Goal: Task Accomplishment & Management: Complete application form

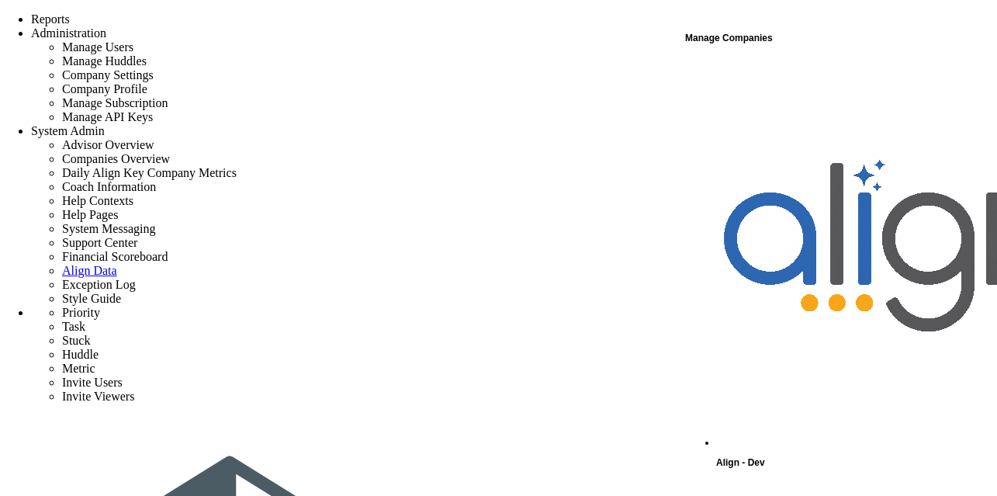
click at [724, 41] on div "Manage Companies" at bounding box center [840, 38] width 310 height 20
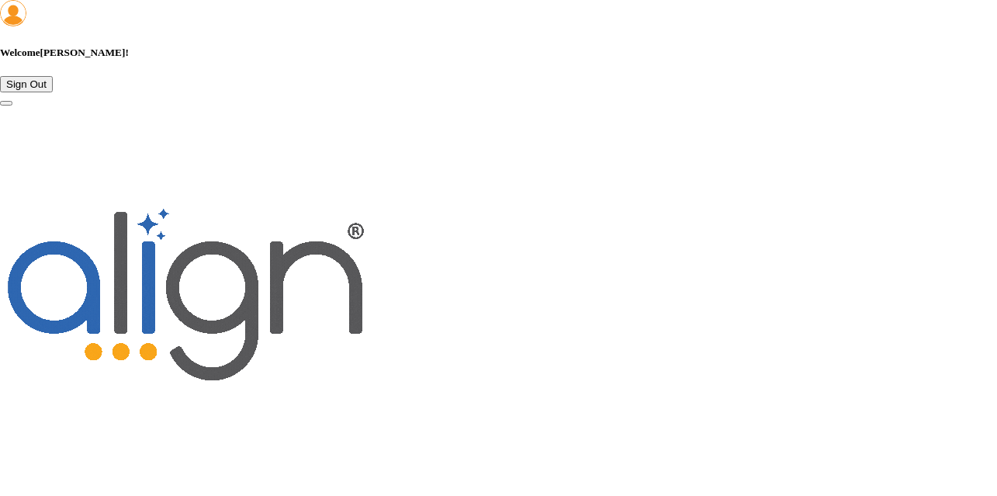
scroll to position [776, 0]
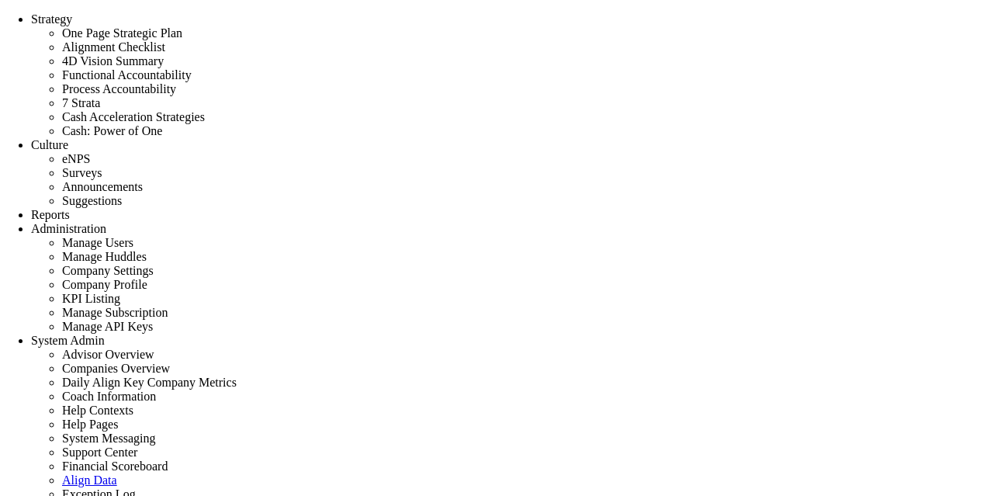
drag, startPoint x: 95, startPoint y: 2, endPoint x: 59, endPoint y: 91, distance: 95.4
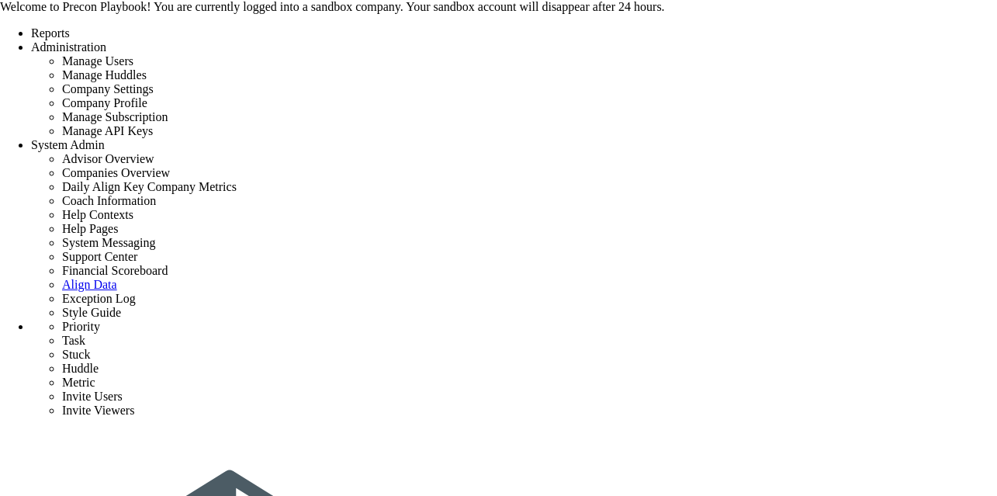
scroll to position [65, 0]
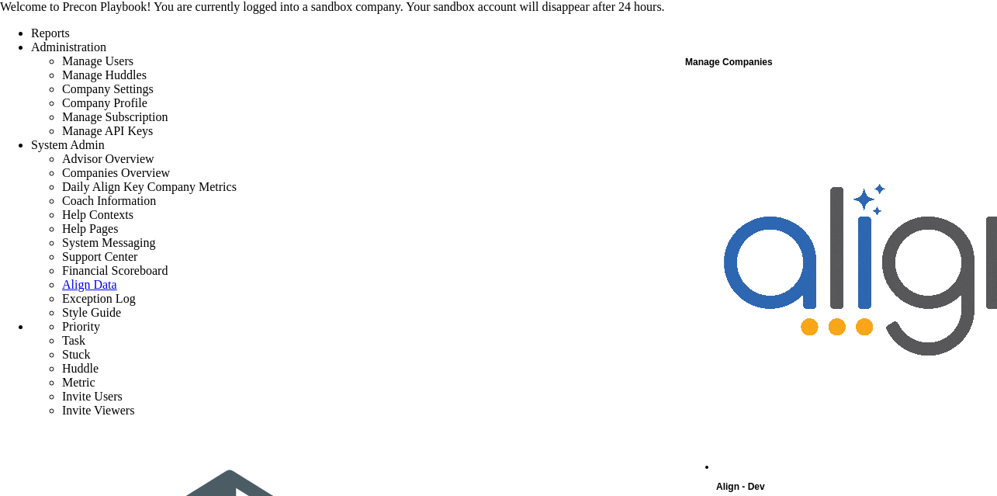
click at [750, 61] on div "Manage Companies" at bounding box center [840, 62] width 310 height 20
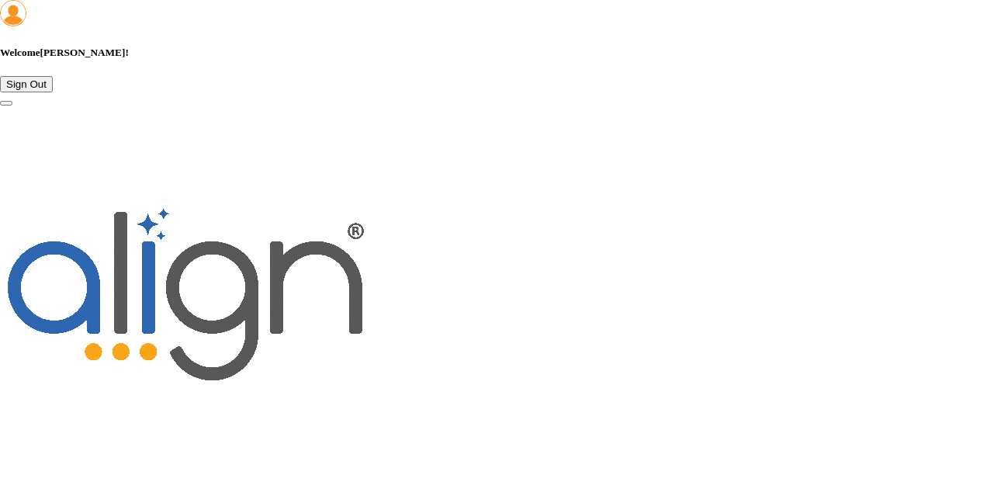
scroll to position [1996, 0]
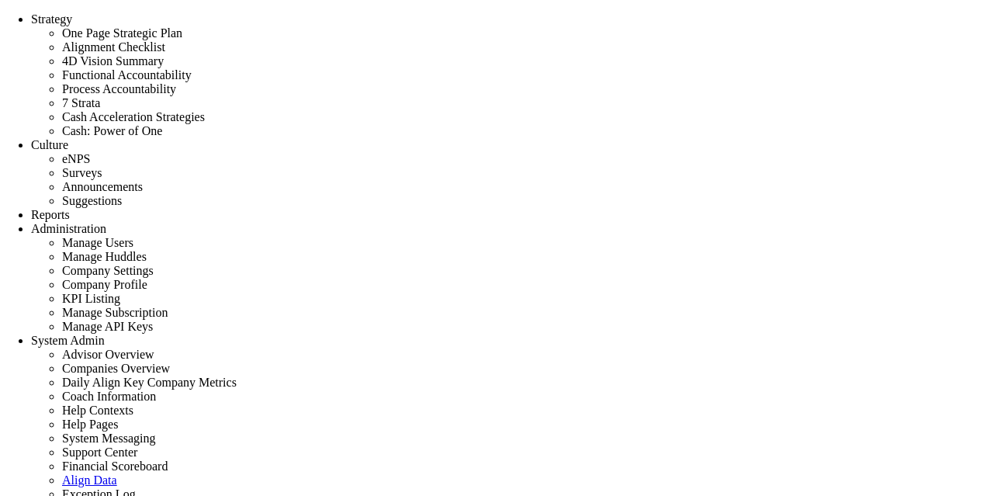
scroll to position [54, 133]
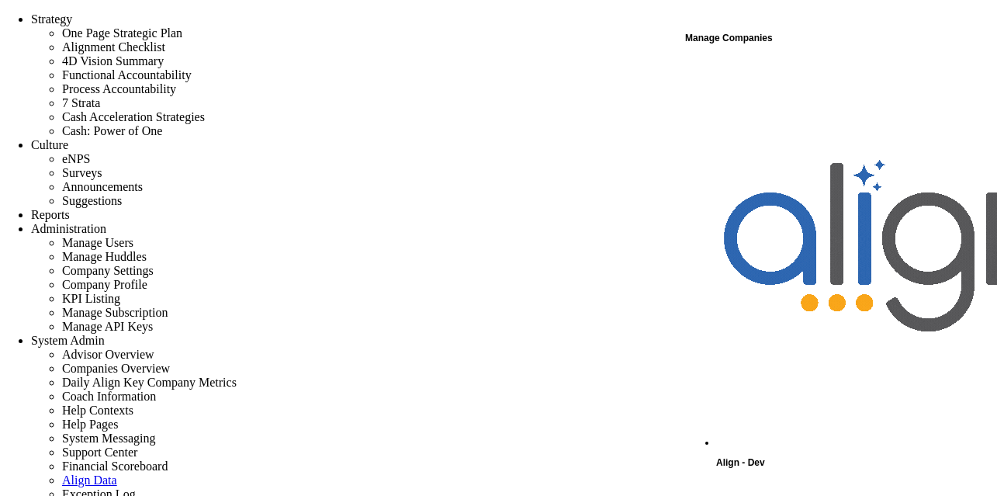
click at [731, 38] on div "Manage Companies" at bounding box center [840, 38] width 310 height 20
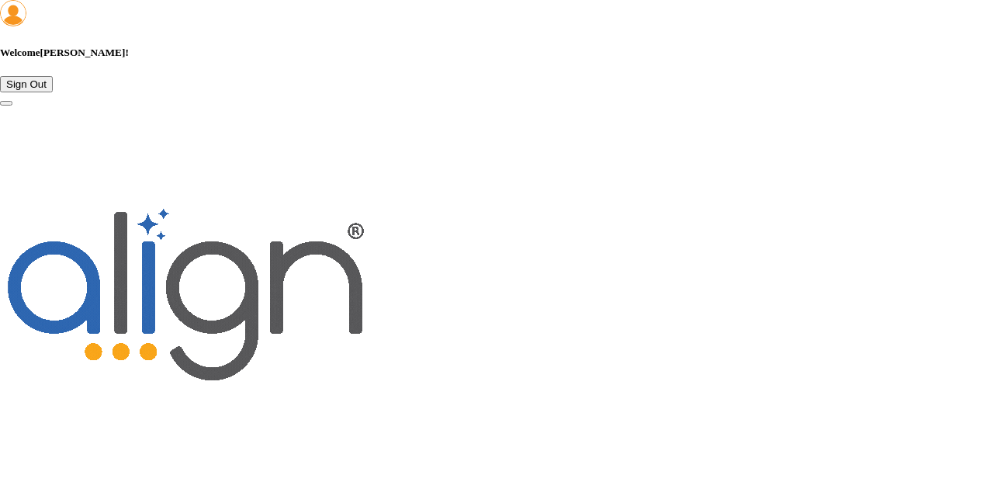
scroll to position [1996, 0]
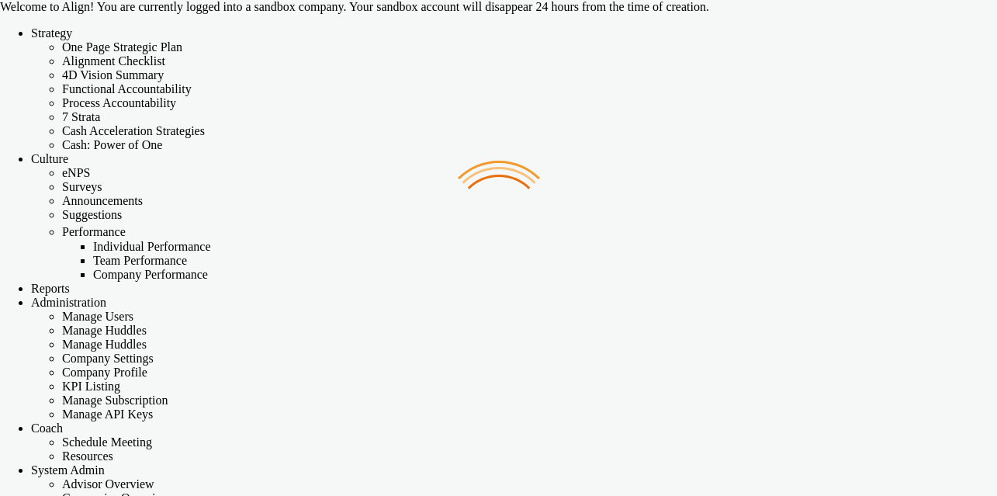
checkbox input "false"
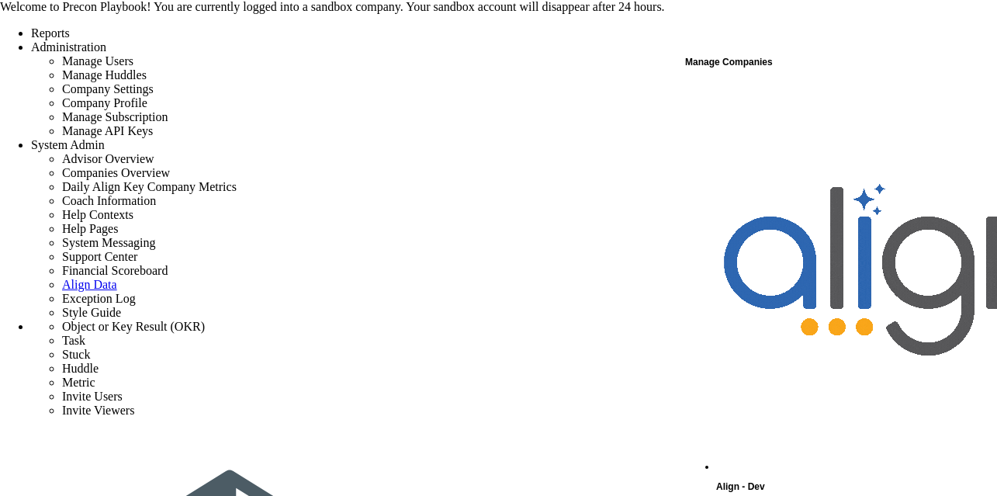
scroll to position [51, 0]
click at [707, 57] on div "Manage Companies" at bounding box center [840, 62] width 310 height 20
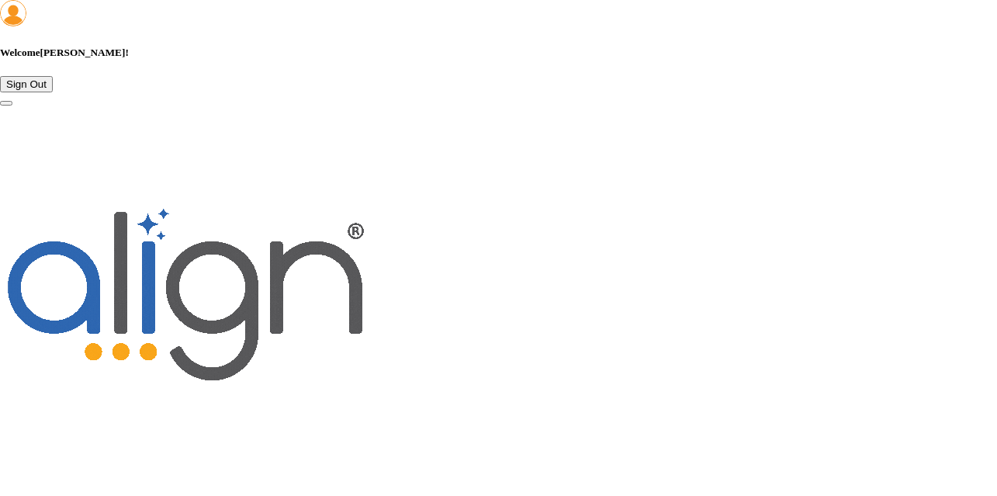
scroll to position [931, 0]
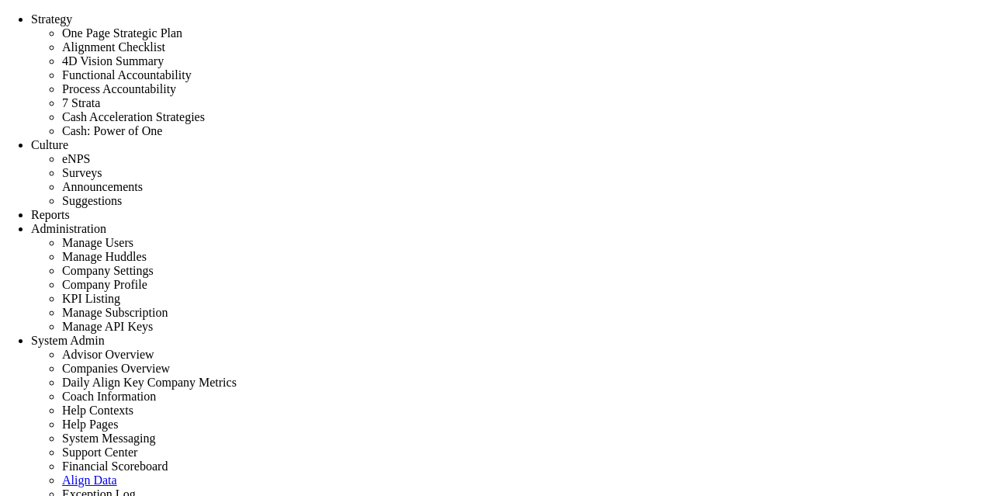
scroll to position [54, 133]
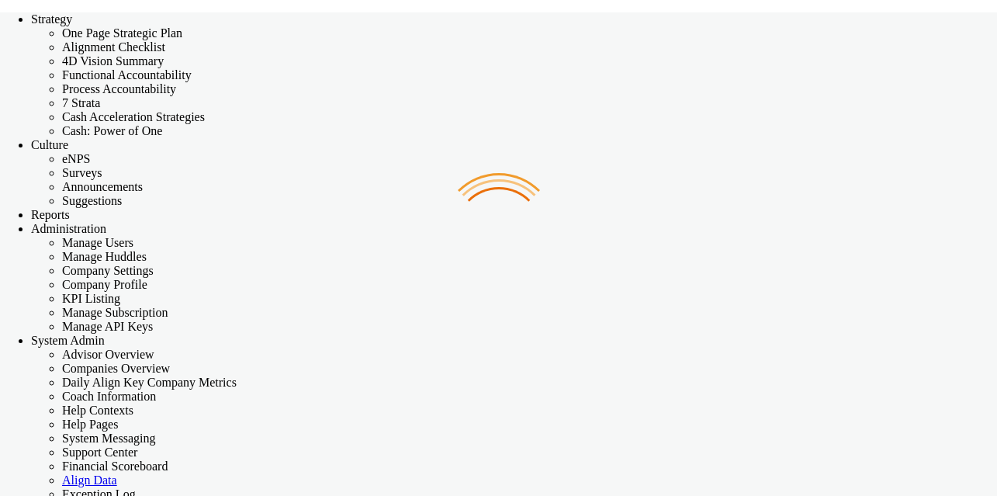
checkbox input "false"
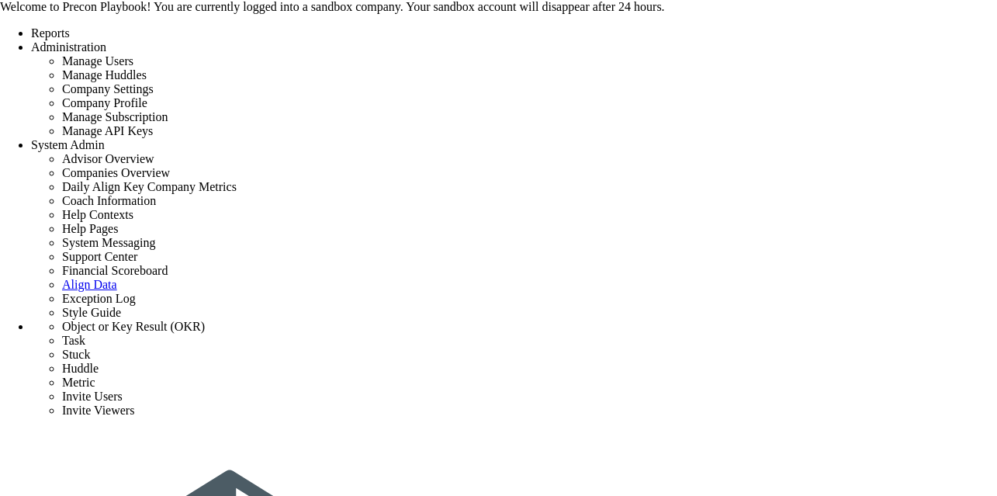
scroll to position [51, 0]
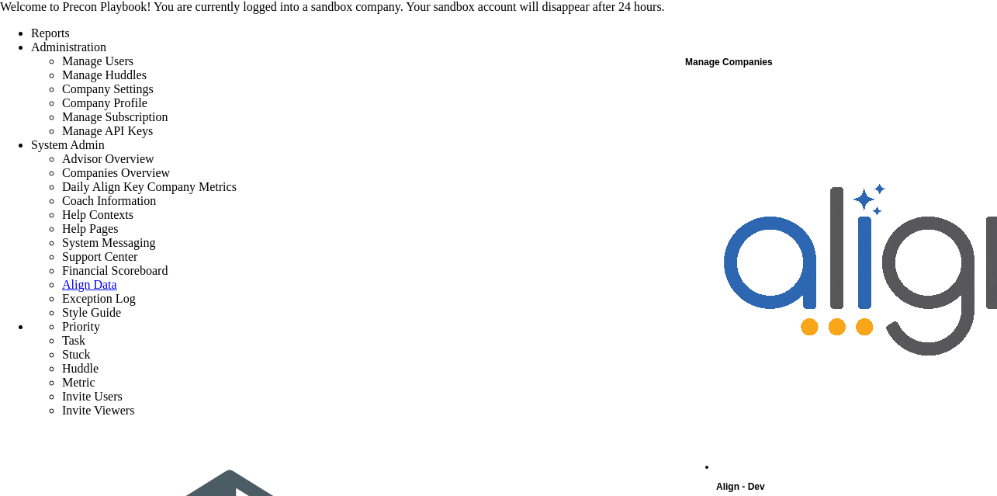
click at [721, 65] on div "Manage Companies" at bounding box center [840, 62] width 310 height 20
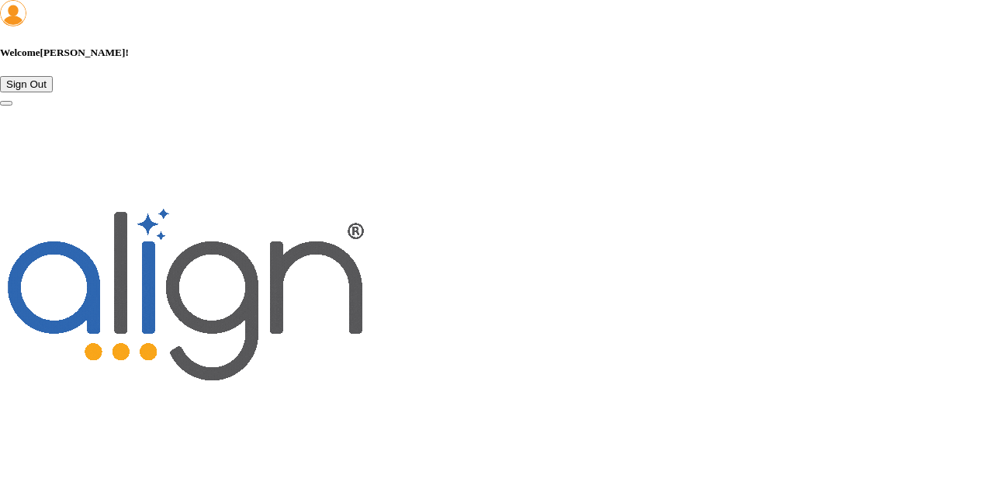
scroll to position [233, 0]
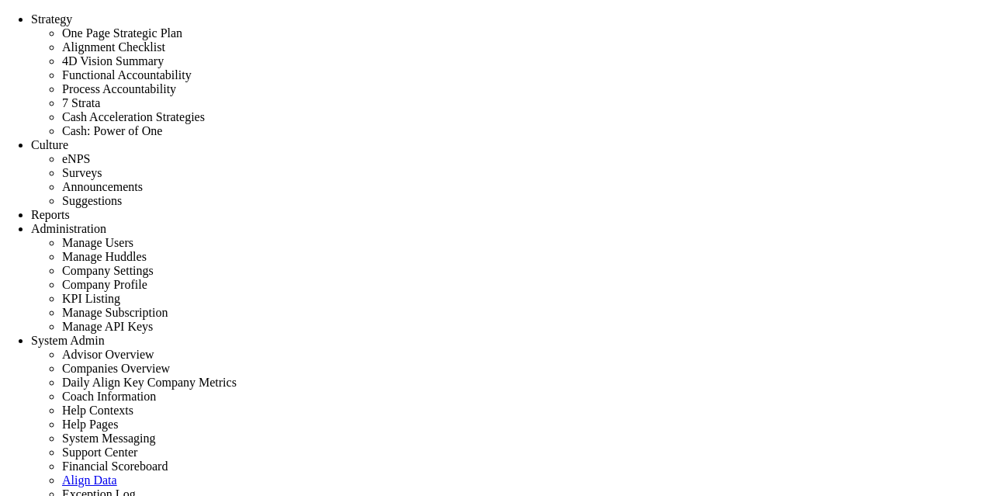
scroll to position [54, 133]
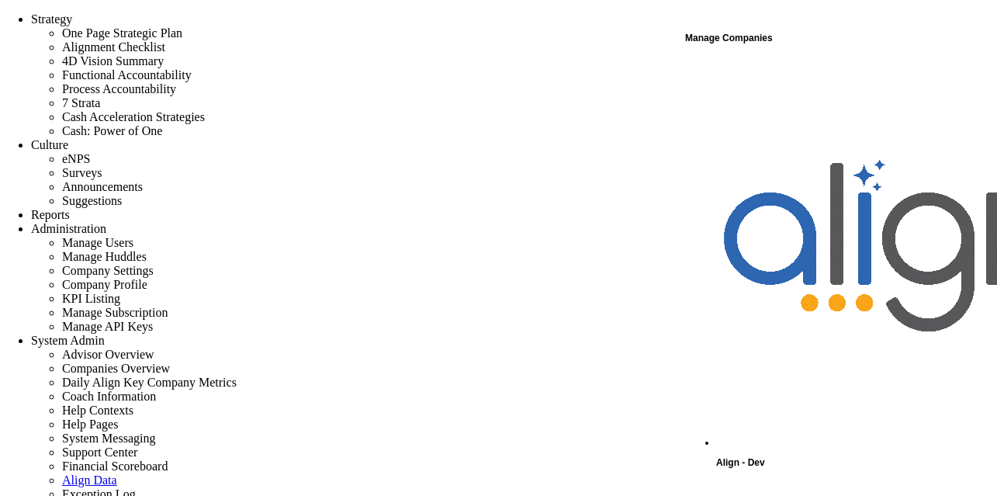
click at [731, 37] on div "Manage Companies" at bounding box center [840, 38] width 310 height 20
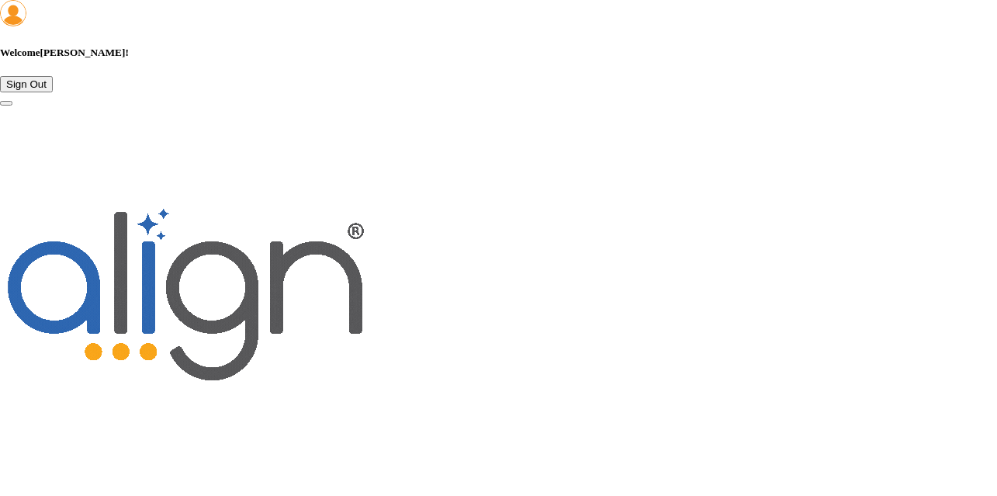
scroll to position [948, 0]
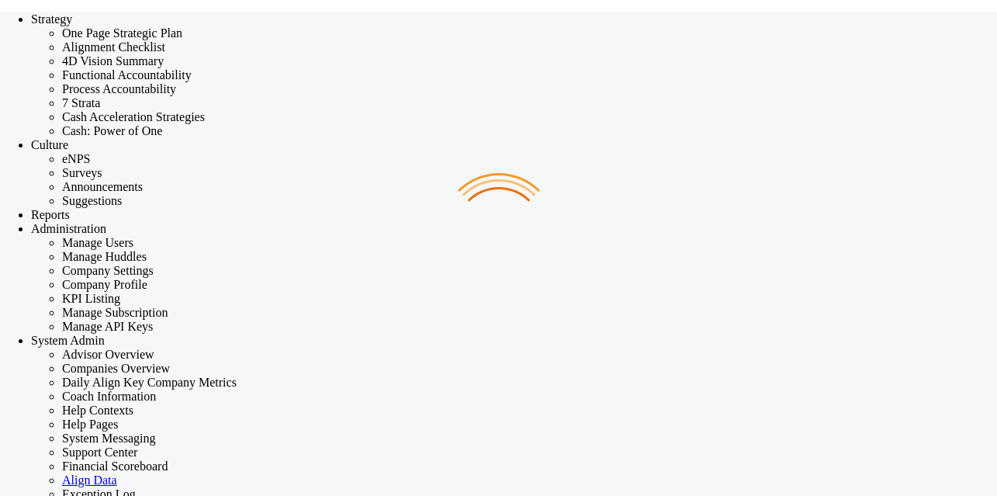
checkbox input "false"
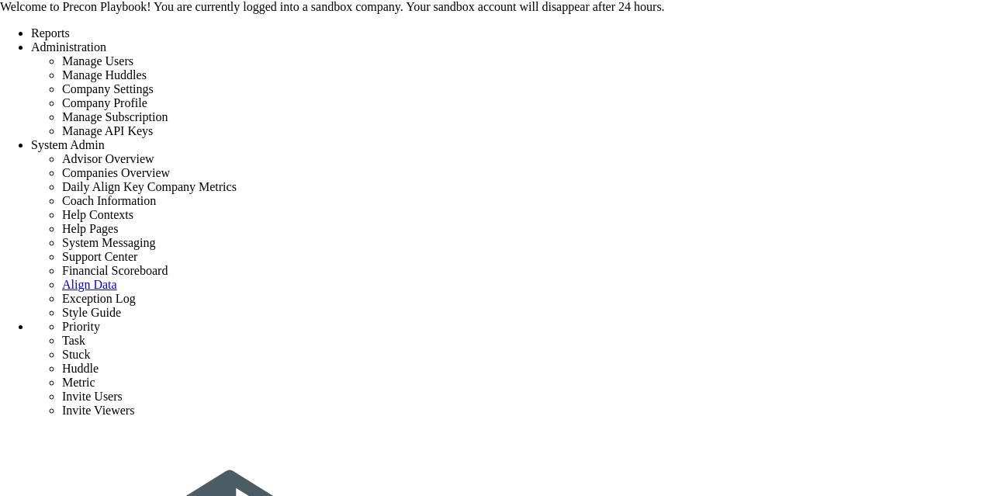
scroll to position [65, 0]
type input "first one"
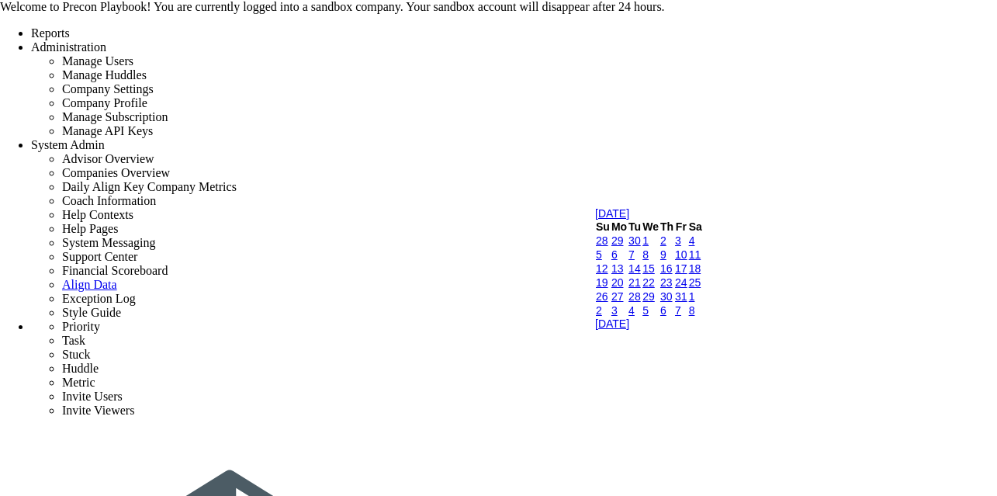
click at [687, 261] on link "10" at bounding box center [681, 254] width 12 height 12
type input "[DATE]"
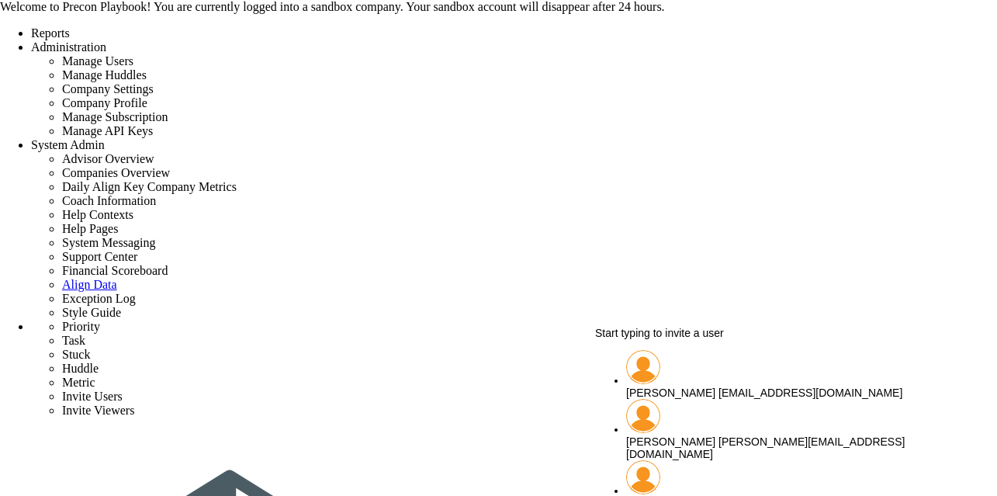
click at [661, 386] on span "[PERSON_NAME]" at bounding box center [670, 392] width 89 height 12
type input "[PERSON_NAME]"
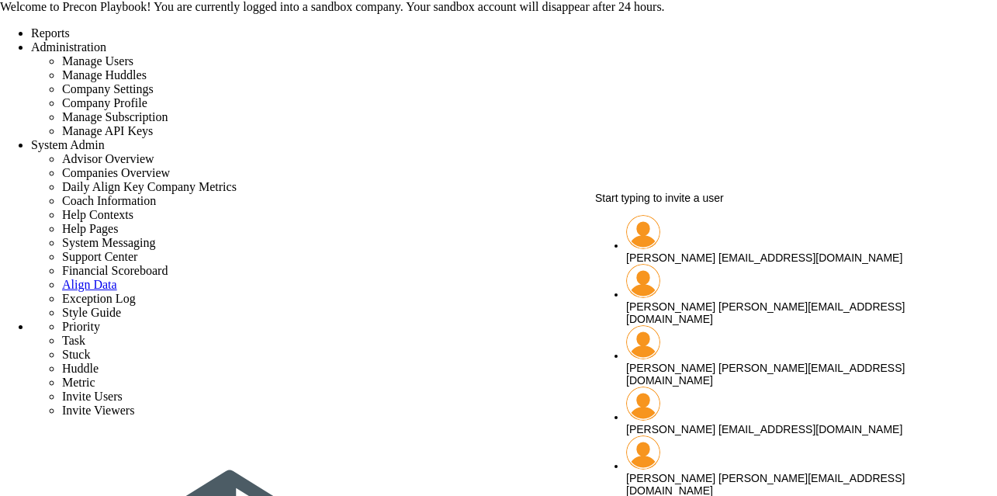
click at [726, 361] on div "[PERSON_NAME] [PERSON_NAME][EMAIL_ADDRESS][DOMAIN_NAME]" at bounding box center [792, 373] width 333 height 25
type input "[PERSON_NAME]"
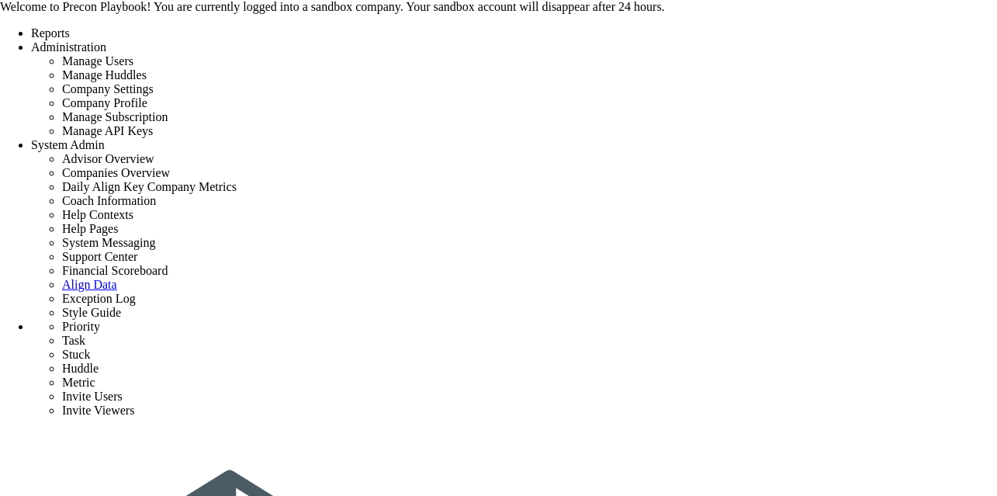
scroll to position [192, 0]
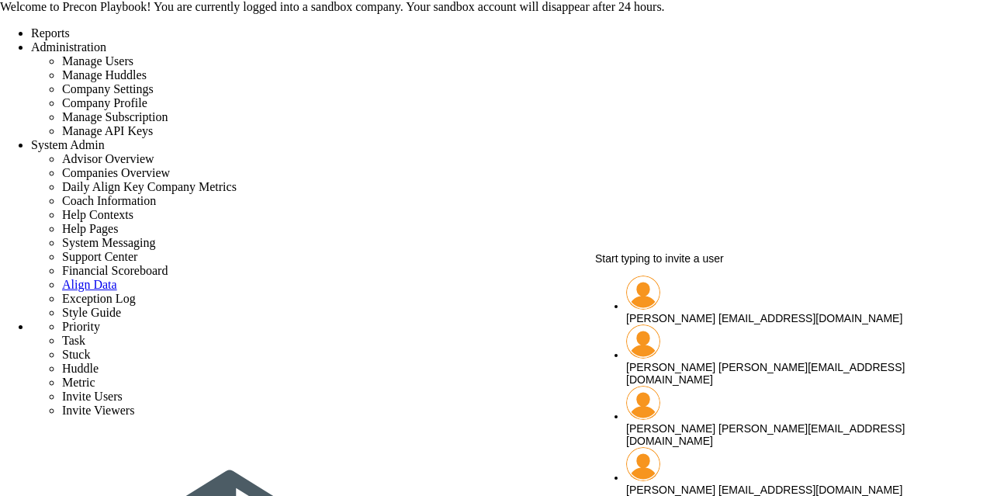
click at [669, 422] on span "[PERSON_NAME]" at bounding box center [670, 428] width 89 height 12
type input "[PERSON_NAME]"
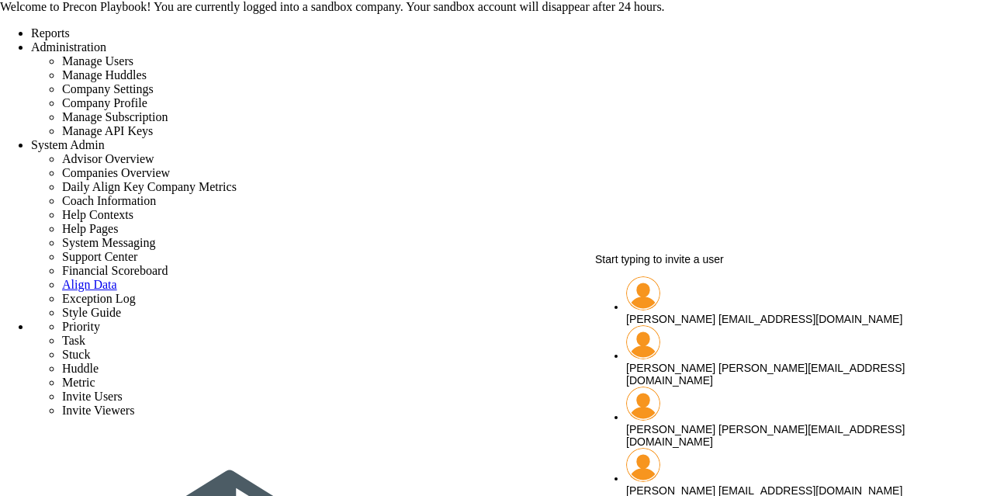
click at [699, 329] on li "[PERSON_NAME] [PERSON_NAME][EMAIL_ADDRESS][DOMAIN_NAME]" at bounding box center [792, 355] width 333 height 61
type input "[PERSON_NAME]"
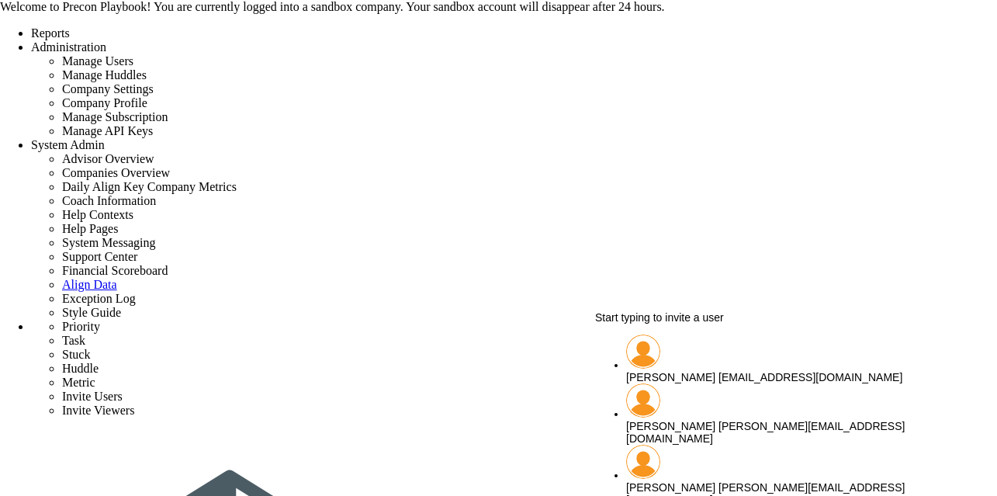
scroll to position [155, 0]
type input "[PERSON_NAME]"
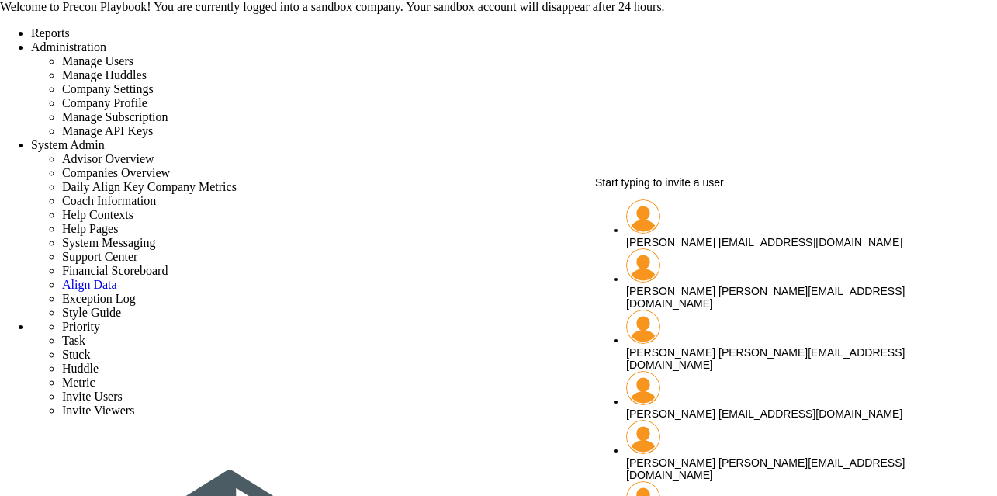
scroll to position [173, 0]
type input "[PERSON_NAME]"
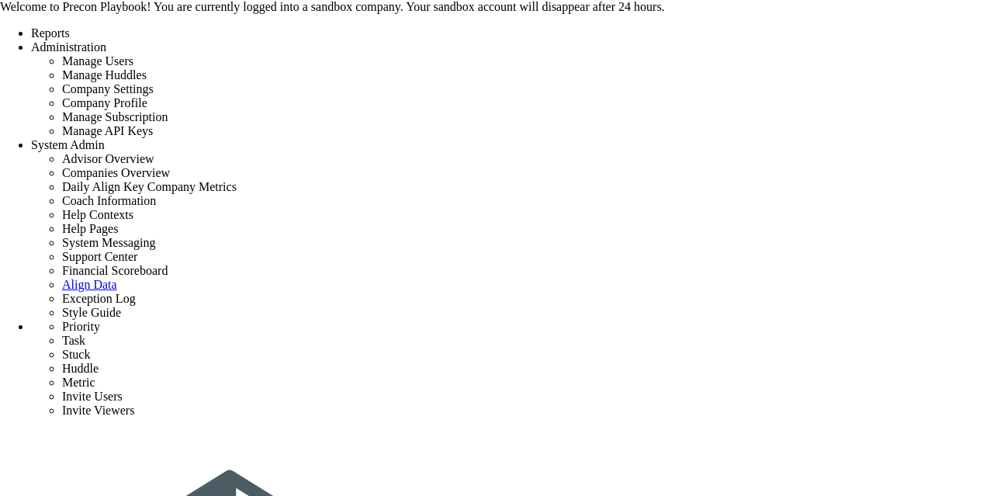
checkbox input "true"
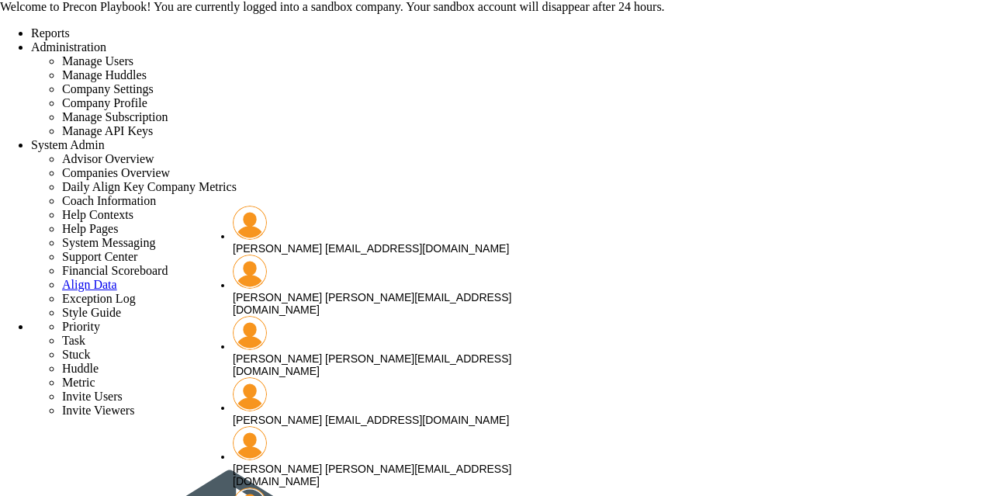
scroll to position [136, 0]
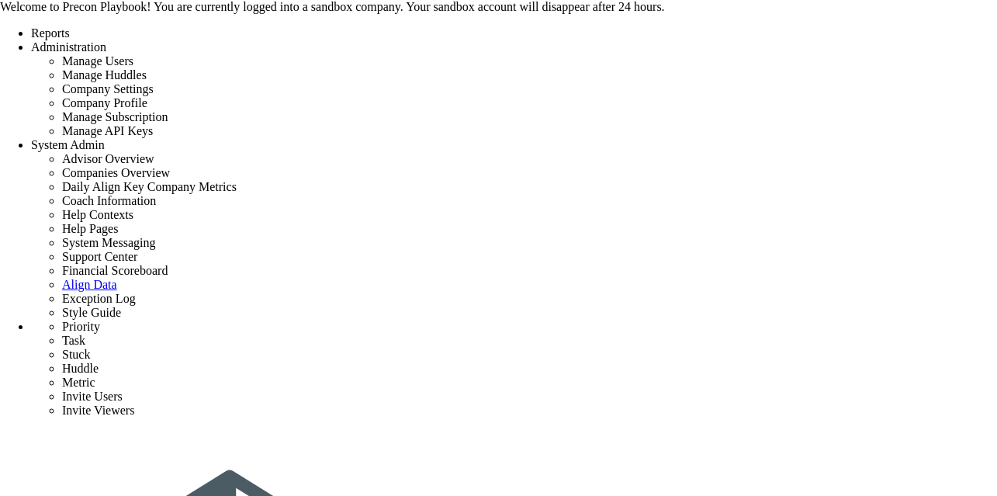
scroll to position [0, 0]
type input "Member Name"
type input "0"
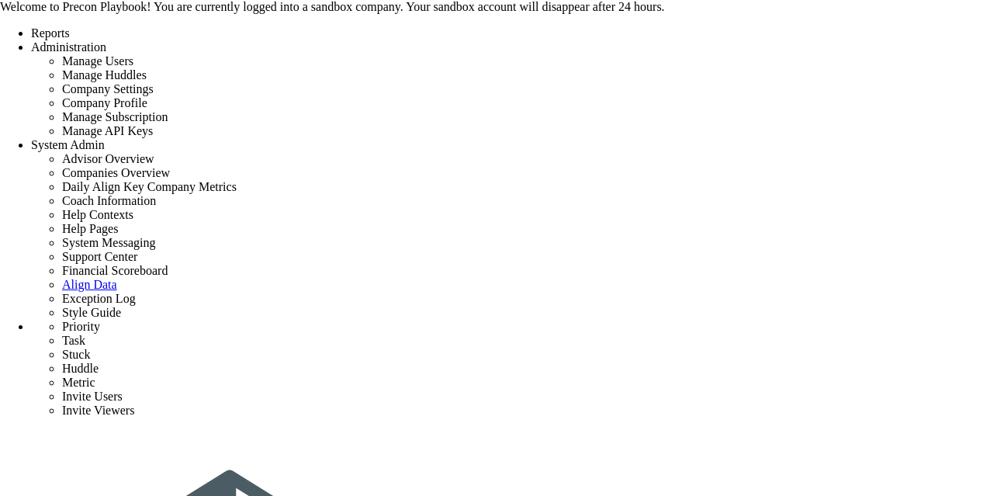
type input "0"
radio input "true"
type input "[PERSON_NAME]"
type input "0"
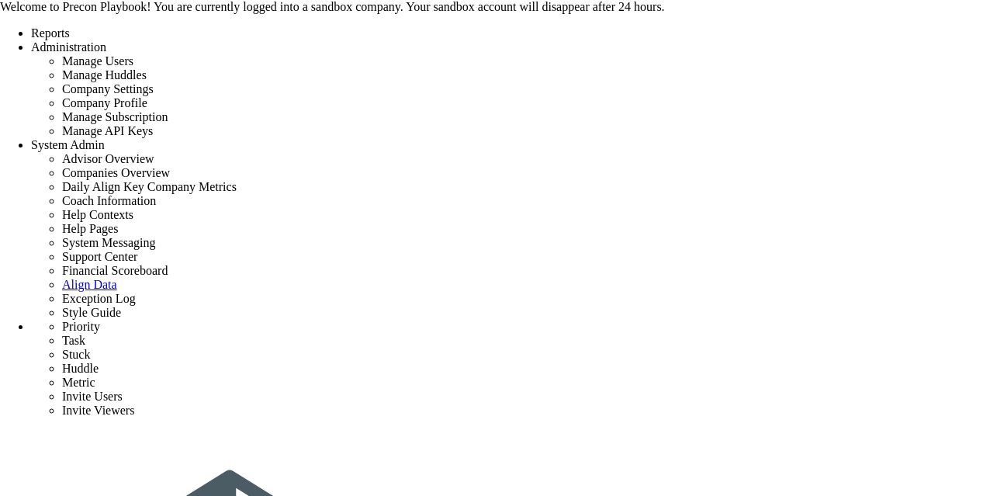
type input "0"
radio input "true"
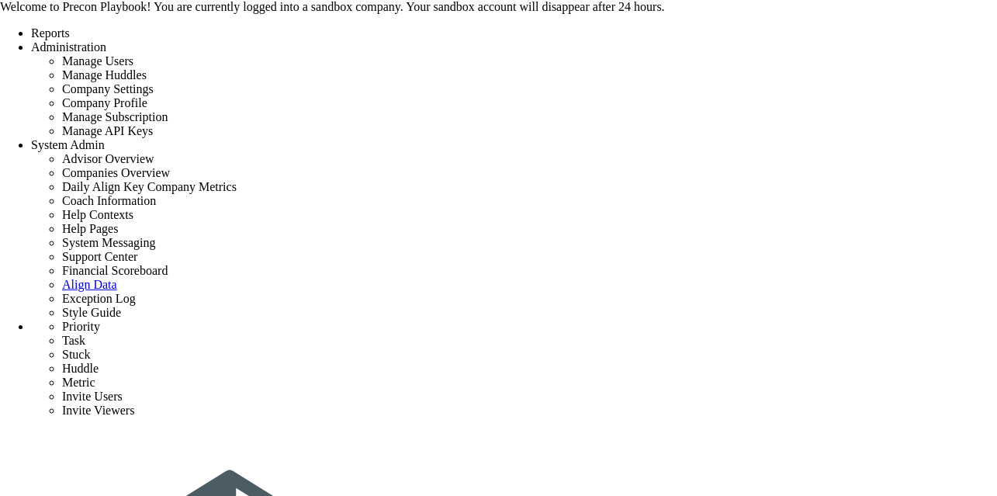
scroll to position [259, 0]
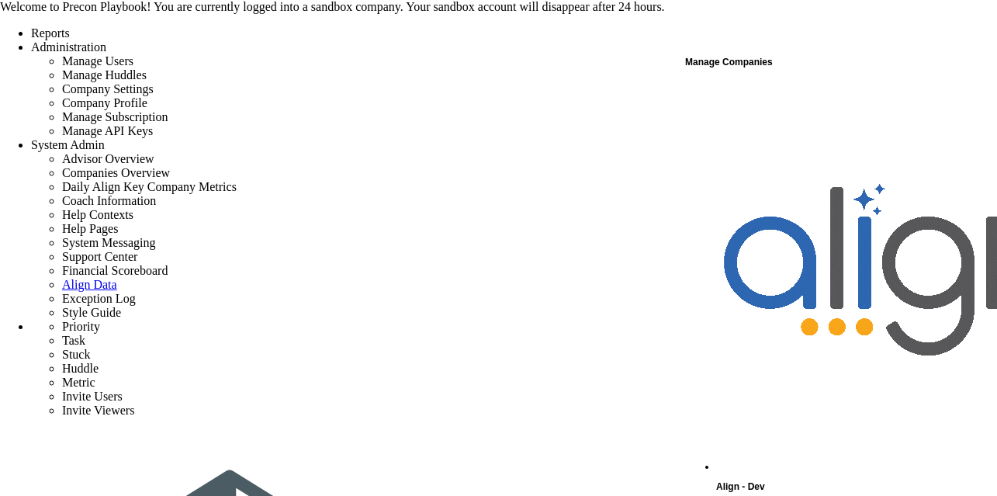
click at [724, 69] on div "Manage Companies" at bounding box center [840, 62] width 310 height 20
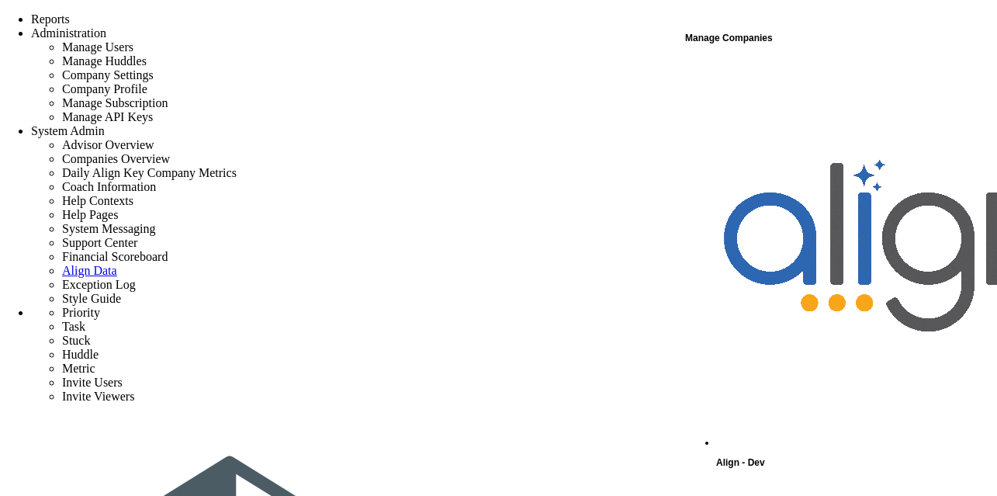
click at [727, 38] on div "Manage Companies" at bounding box center [840, 38] width 310 height 20
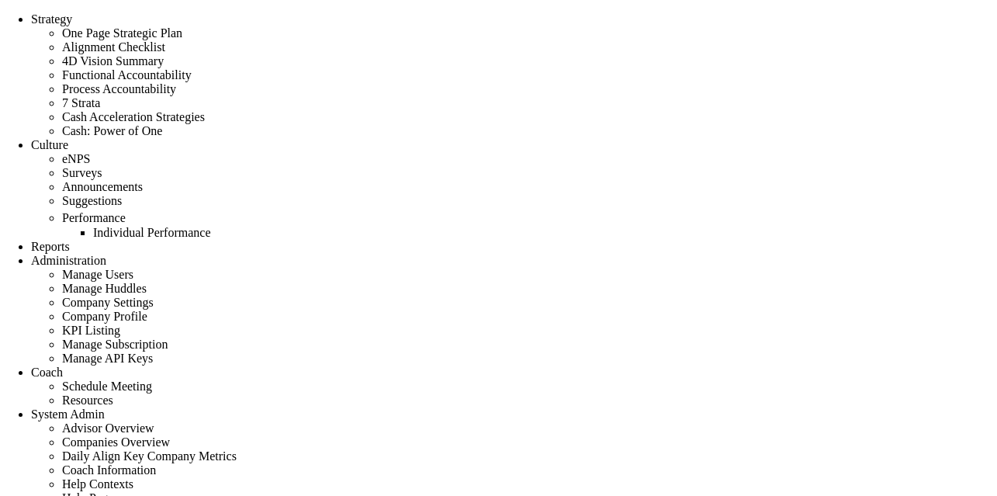
scroll to position [54, 133]
checkbox input "true"
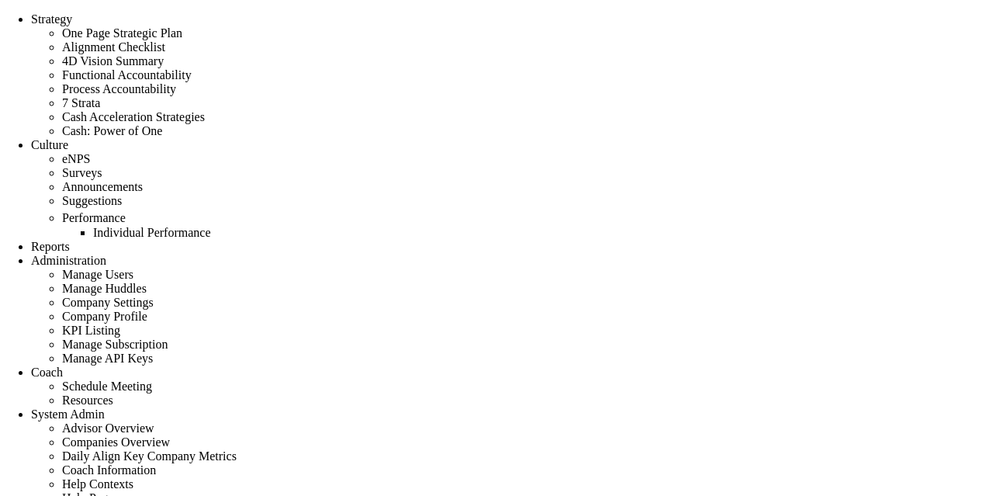
type input "xxx"
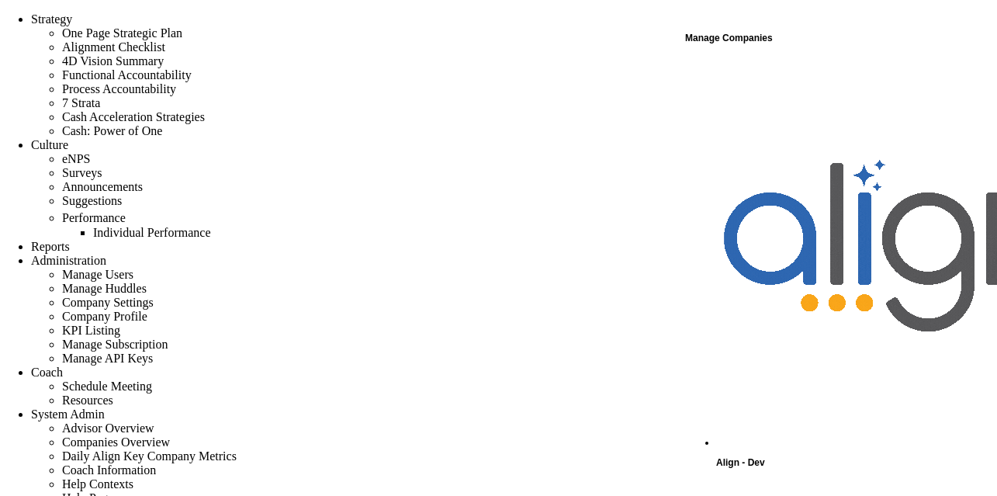
click at [762, 38] on div "Manage Companies" at bounding box center [840, 38] width 310 height 20
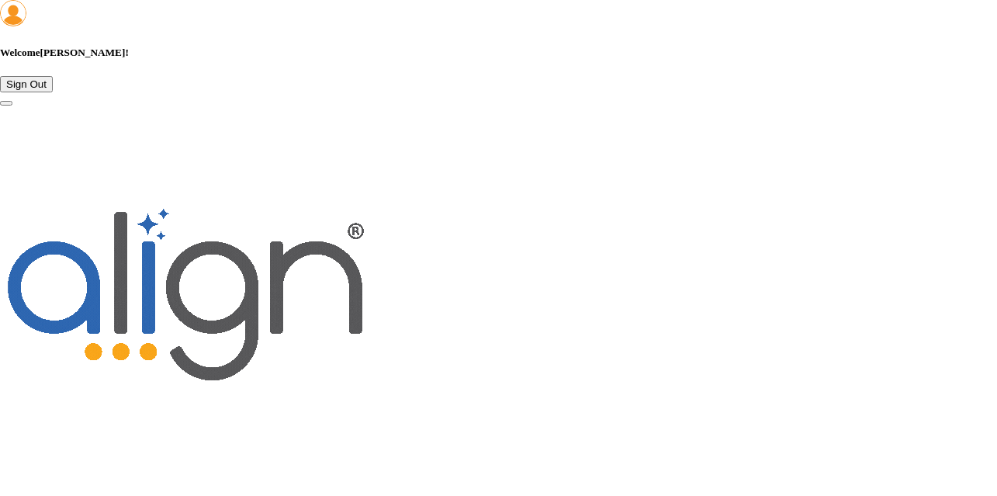
scroll to position [1996, 0]
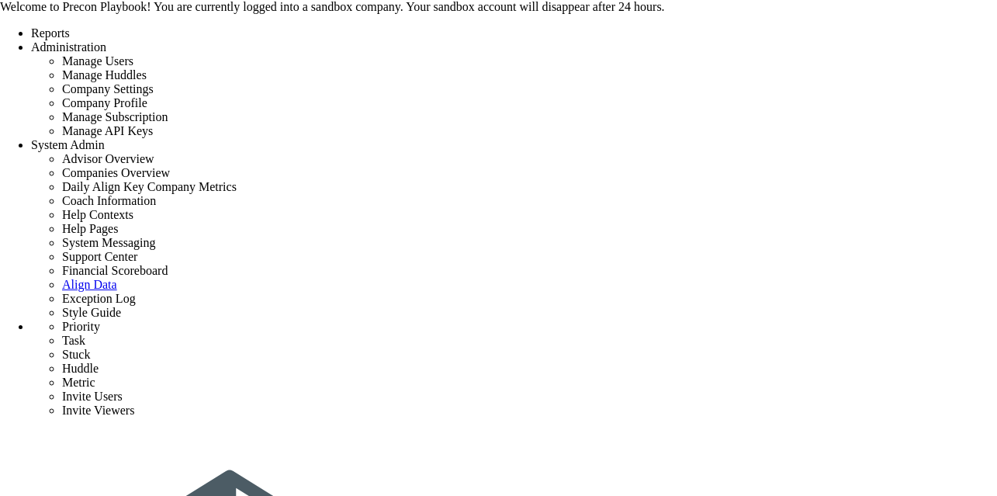
checkbox input "true"
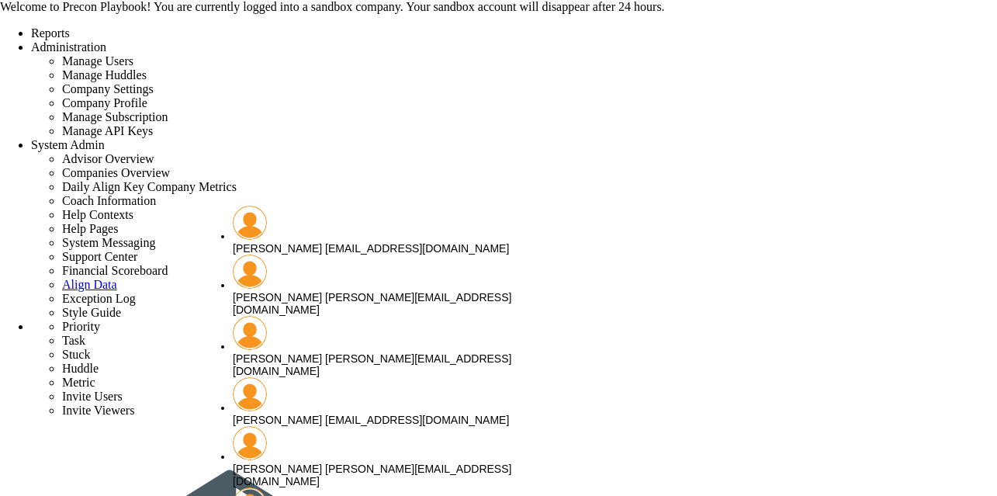
scroll to position [136, 0]
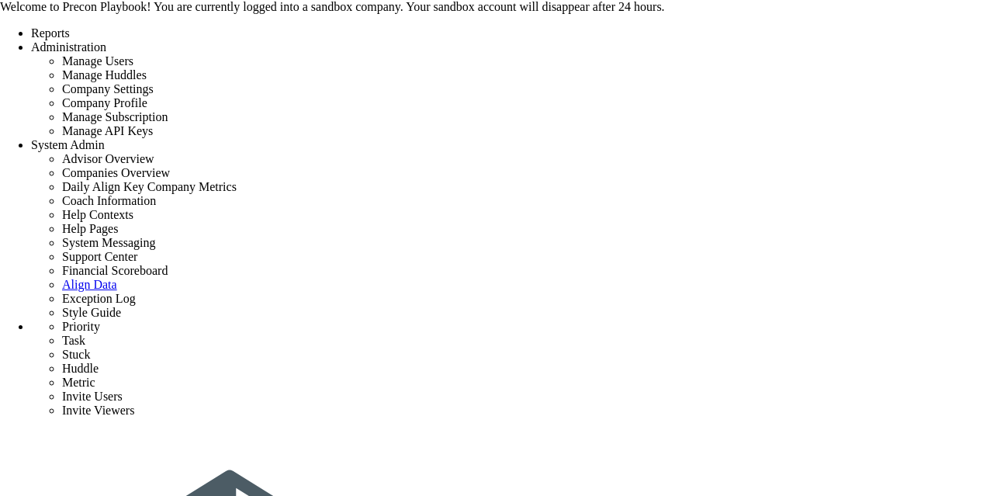
type input "Member Name"
checkbox input "true"
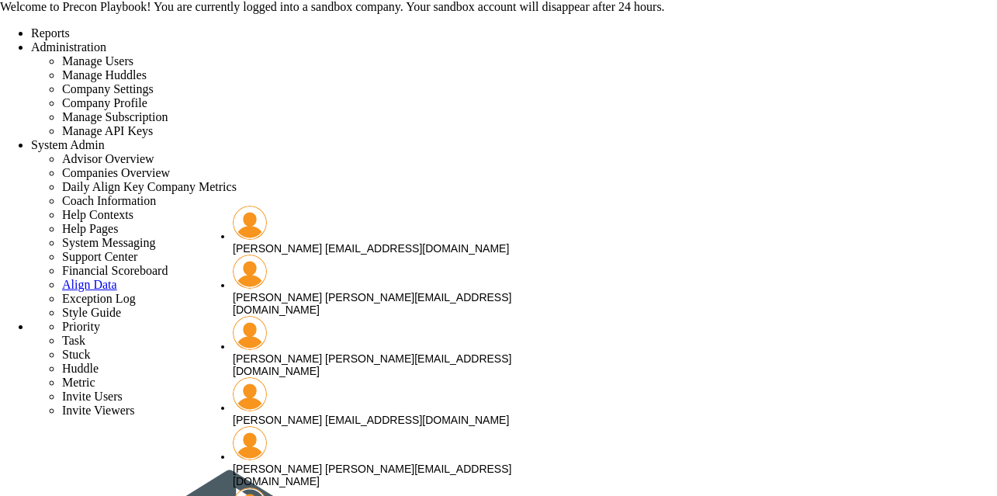
scroll to position [136, 0]
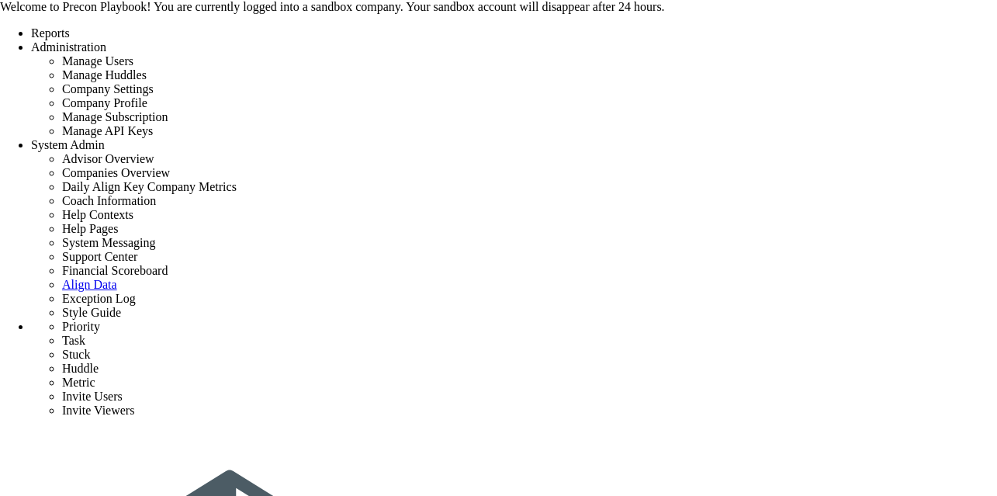
type input "Member Name"
